Goal: Task Accomplishment & Management: Manage account settings

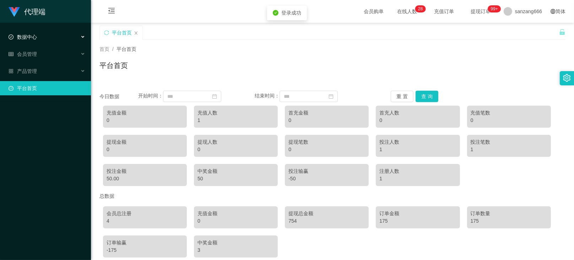
click at [42, 39] on div "数据中心" at bounding box center [45, 37] width 91 height 14
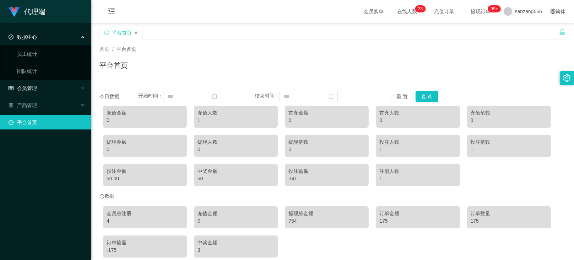
click at [38, 83] on div "会员管理" at bounding box center [45, 88] width 91 height 14
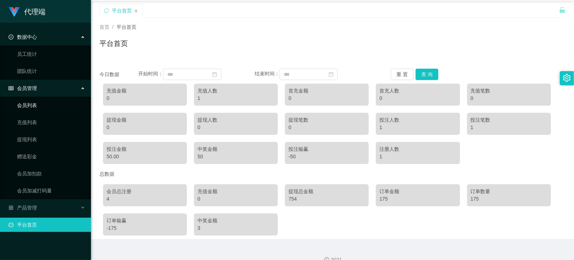
scroll to position [34, 0]
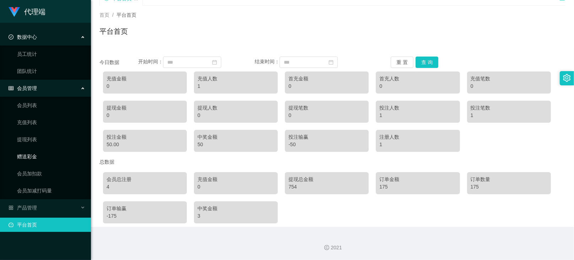
click at [36, 160] on link "赠送彩金" at bounding box center [51, 156] width 68 height 14
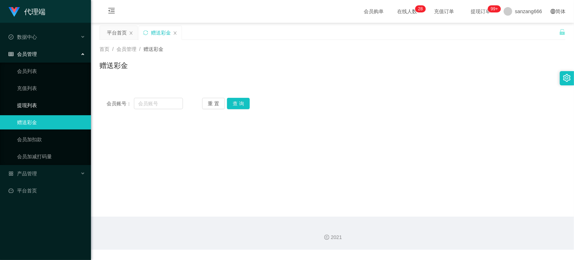
click at [31, 103] on link "提现列表" at bounding box center [51, 105] width 68 height 14
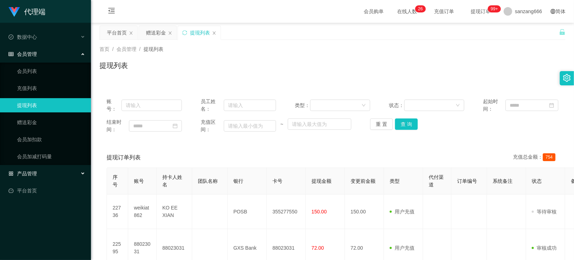
click at [35, 169] on div "产品管理" at bounding box center [45, 173] width 91 height 14
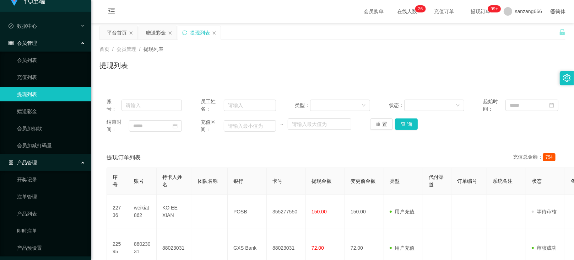
scroll to position [30, 0]
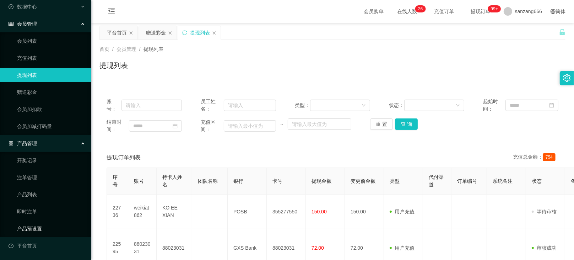
click at [35, 226] on link "产品预设置" at bounding box center [51, 228] width 68 height 14
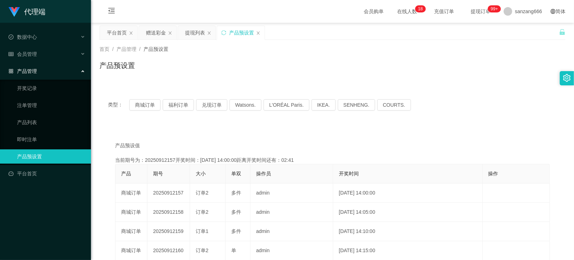
click at [23, 70] on span "产品管理" at bounding box center [23, 71] width 28 height 6
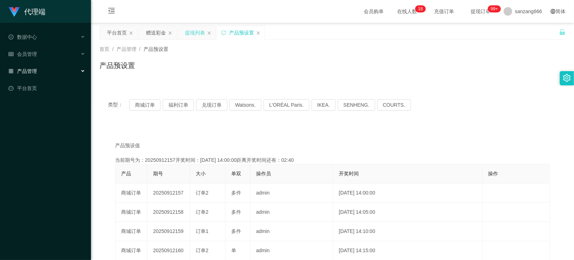
click at [192, 35] on div "提现列表" at bounding box center [195, 32] width 20 height 13
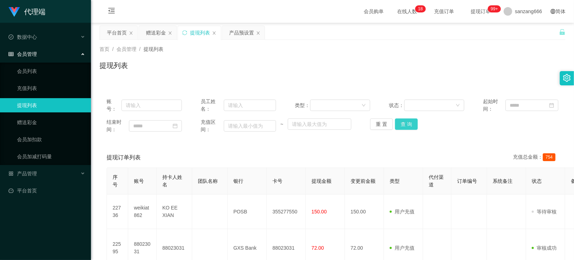
click at [400, 120] on button "查 询" at bounding box center [406, 123] width 23 height 11
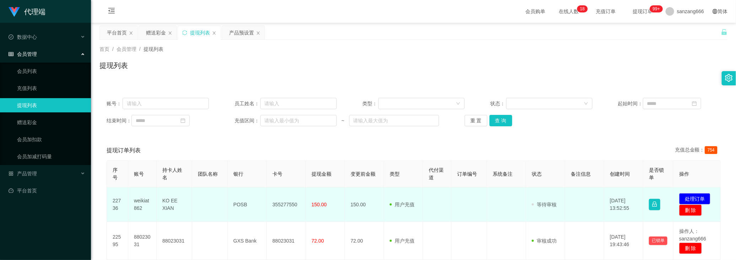
click at [345, 210] on td "150.00" at bounding box center [364, 204] width 39 height 34
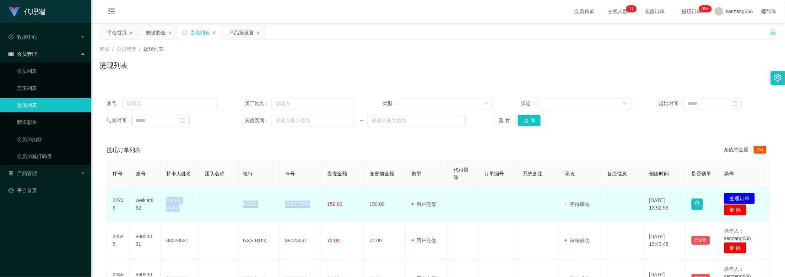
drag, startPoint x: 165, startPoint y: 206, endPoint x: 308, endPoint y: 205, distance: 142.5
click at [308, 205] on tr "22736 weikiat862 KO EE XIAN POSB 355277550 150.00 150.00 用户充值 人工扣款 审核驳回 审核成功 等待…" at bounding box center [438, 204] width 663 height 34
copy tr "KO EE XIAN POSB 355277550"
click at [574, 197] on button "处理订单" at bounding box center [739, 198] width 31 height 11
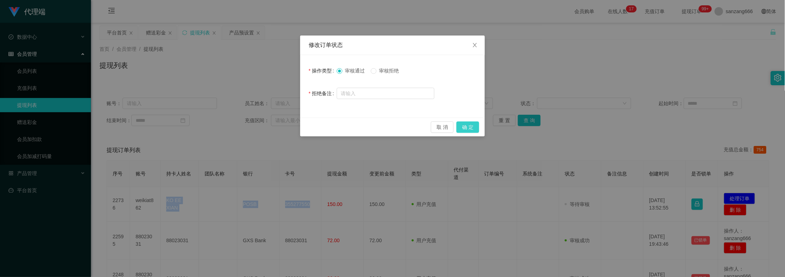
drag, startPoint x: 472, startPoint y: 125, endPoint x: 502, endPoint y: 113, distance: 32.7
click at [472, 125] on button "确 定" at bounding box center [468, 126] width 23 height 11
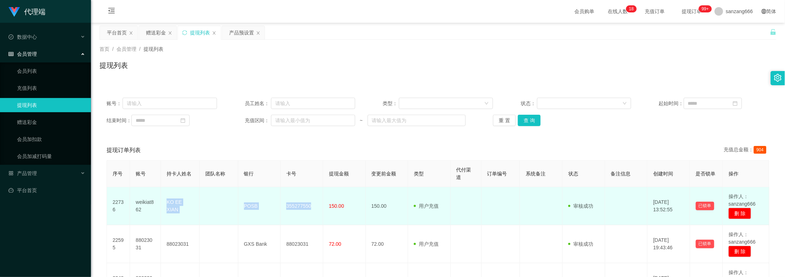
click at [205, 202] on td at bounding box center [219, 206] width 39 height 38
drag, startPoint x: 166, startPoint y: 207, endPoint x: 310, endPoint y: 206, distance: 144.2
click at [310, 206] on tr "22736 weikiat862 KO EE XIAN POSB 355277550 150.00 150.00 用户充值 人工扣款 审核驳回 审核成功 等待…" at bounding box center [438, 206] width 663 height 38
copy tr "KO EE XIAN POSB 355277550"
click at [264, 209] on td "POSB" at bounding box center [259, 206] width 43 height 38
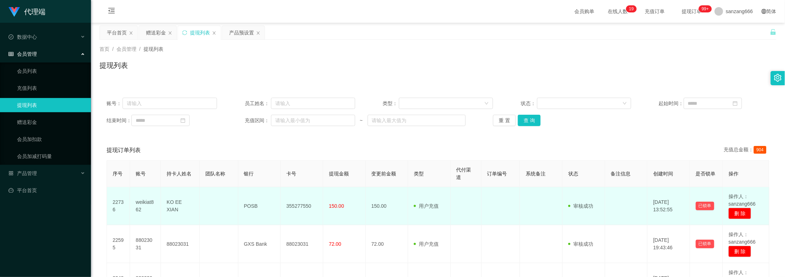
click at [293, 207] on td "355277550" at bounding box center [302, 206] width 43 height 38
copy td "355277550"
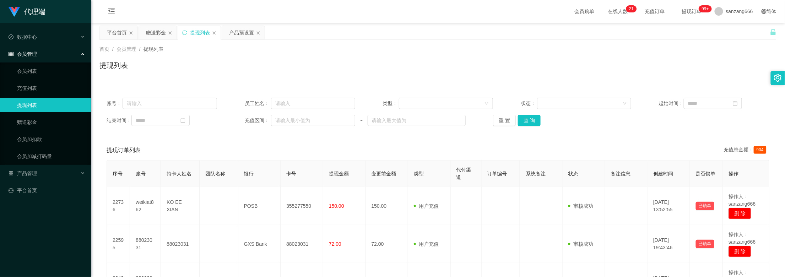
click at [393, 75] on div "提现列表" at bounding box center [437, 68] width 677 height 16
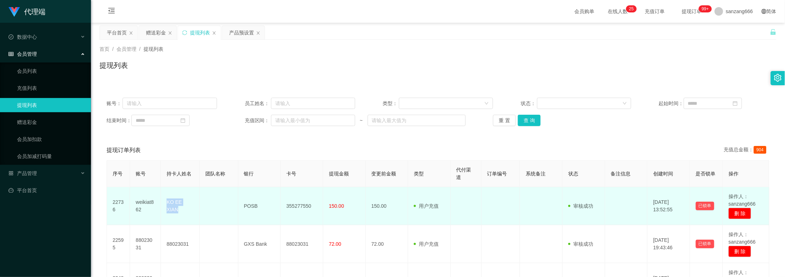
drag, startPoint x: 168, startPoint y: 205, endPoint x: 190, endPoint y: 208, distance: 22.2
click at [190, 208] on td "KO EE XIAN" at bounding box center [180, 206] width 39 height 38
copy td "KO EE XIAN"
click at [178, 205] on td "KO EE XIAN" at bounding box center [180, 206] width 39 height 38
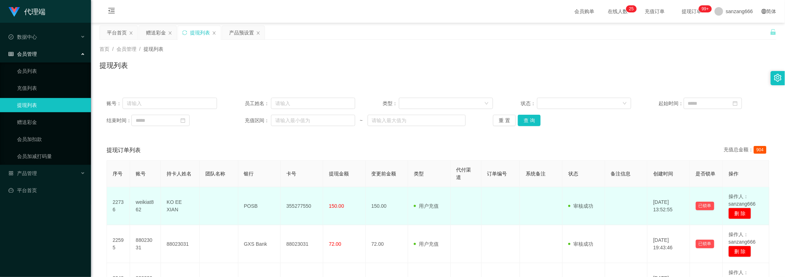
click at [291, 205] on td "355277550" at bounding box center [302, 206] width 43 height 38
copy td "355277550"
click at [171, 205] on td "KO EE XIAN" at bounding box center [180, 206] width 39 height 38
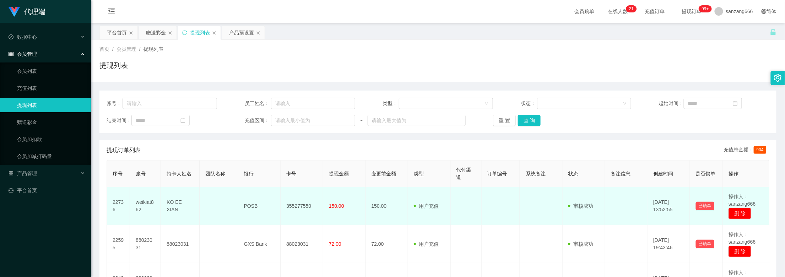
click at [215, 207] on td at bounding box center [219, 206] width 39 height 38
drag, startPoint x: 160, startPoint y: 208, endPoint x: 312, endPoint y: 206, distance: 151.7
click at [312, 206] on tr "22736 weikiat862 KO EE XIAN POSB 355277550 150.00 150.00 用户充值 人工扣款 审核驳回 审核成功 等待…" at bounding box center [438, 206] width 663 height 38
copy tr "KO EE XIAN POSB 355277550"
click at [277, 214] on td "POSB" at bounding box center [259, 206] width 43 height 38
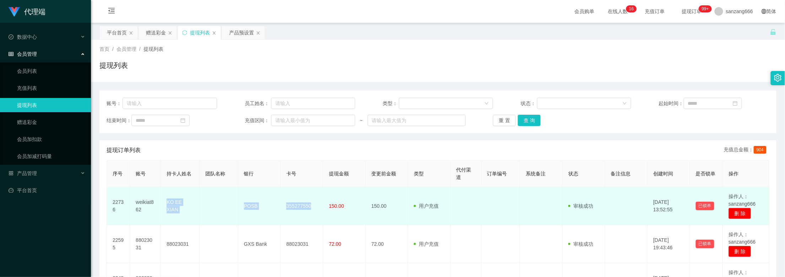
drag, startPoint x: 165, startPoint y: 205, endPoint x: 312, endPoint y: 204, distance: 146.7
click at [312, 204] on tr "22736 weikiat862 KO EE XIAN POSB 355277550 150.00 150.00 用户充值 人工扣款 审核驳回 审核成功 等待…" at bounding box center [438, 206] width 663 height 38
copy tr "KO EE XIAN POSB 355277550"
click at [296, 211] on td "355277550" at bounding box center [302, 206] width 43 height 38
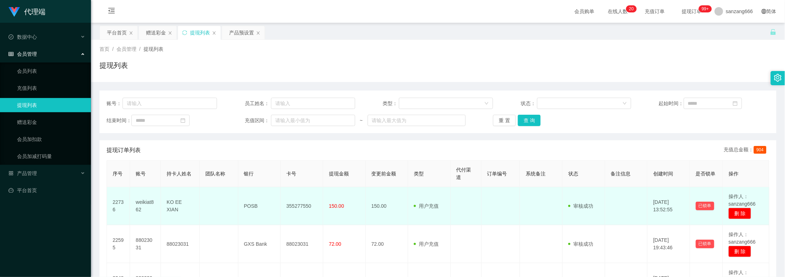
click at [304, 202] on td "355277550" at bounding box center [302, 206] width 43 height 38
click at [301, 210] on td "355277550" at bounding box center [302, 206] width 43 height 38
click at [304, 205] on td "355277550" at bounding box center [302, 206] width 43 height 38
copy td "355277550"
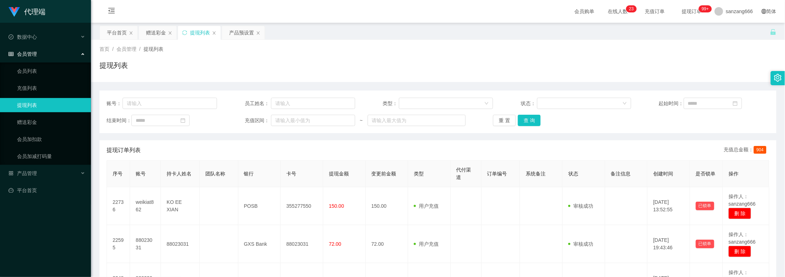
click at [221, 56] on div "首页 / 会员管理 / 提现列表 / 提现列表" at bounding box center [437, 60] width 677 height 31
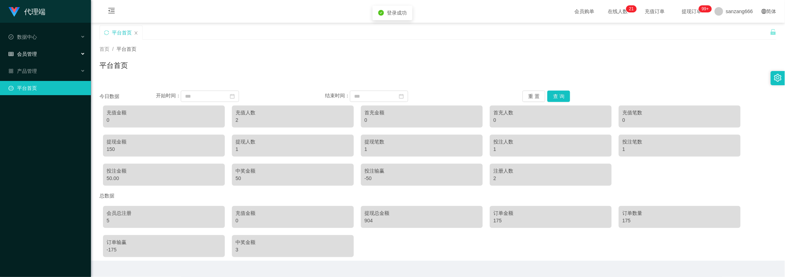
click at [34, 47] on div "会员管理" at bounding box center [45, 54] width 91 height 14
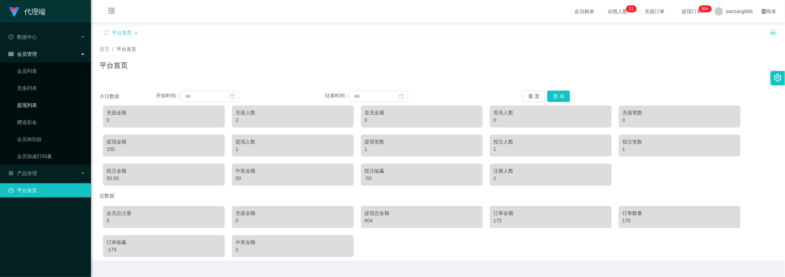
click at [37, 102] on link "提现列表" at bounding box center [51, 105] width 68 height 14
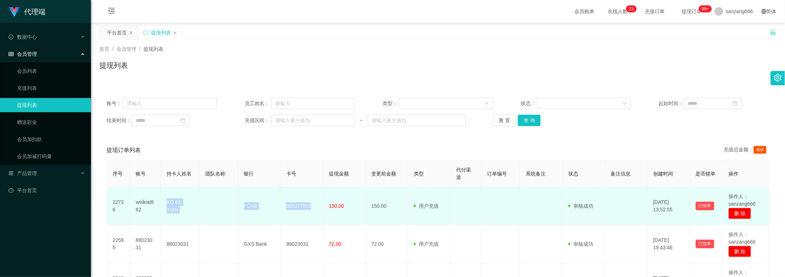
drag, startPoint x: 166, startPoint y: 206, endPoint x: 315, endPoint y: 204, distance: 149.2
click at [315, 204] on tr "22736 weikiat862 KO EE XIAN POSB 355277550 150.00 150.00 用户充值 人工扣款 审核驳回 审核成功 等待…" at bounding box center [438, 206] width 663 height 38
copy tr "KO EE XIAN POSB 355277550"
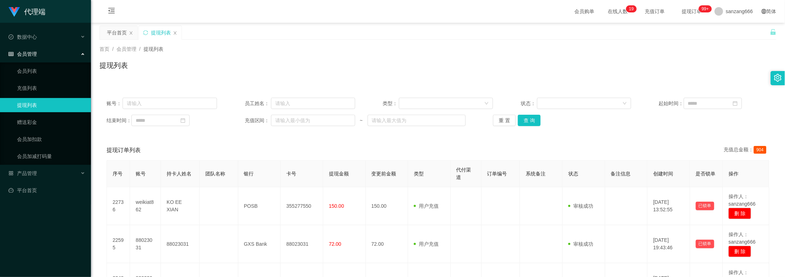
click at [549, 69] on div "提现列表" at bounding box center [437, 68] width 677 height 16
click at [111, 9] on icon "图标: menu-fold" at bounding box center [111, 10] width 7 height 7
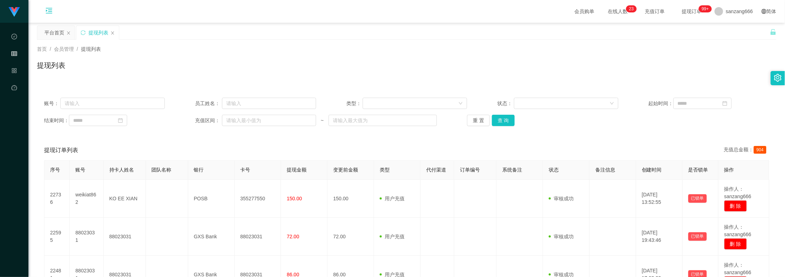
click at [52, 13] on icon "图标: menu-unfold" at bounding box center [49, 11] width 6 height 6
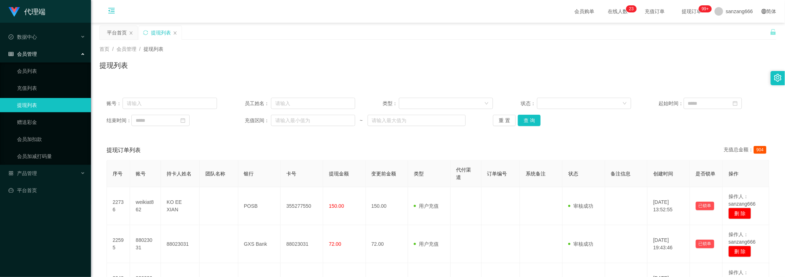
click at [46, 50] on div "会员管理" at bounding box center [45, 54] width 91 height 14
